Goal: Task Accomplishment & Management: Use online tool/utility

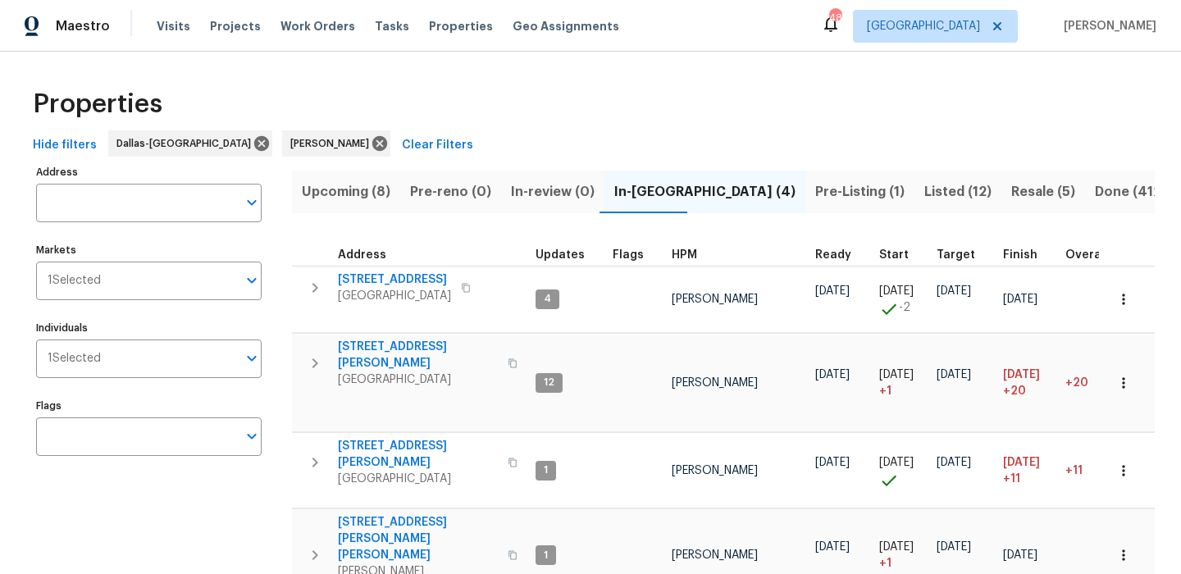
scroll to position [52, 0]
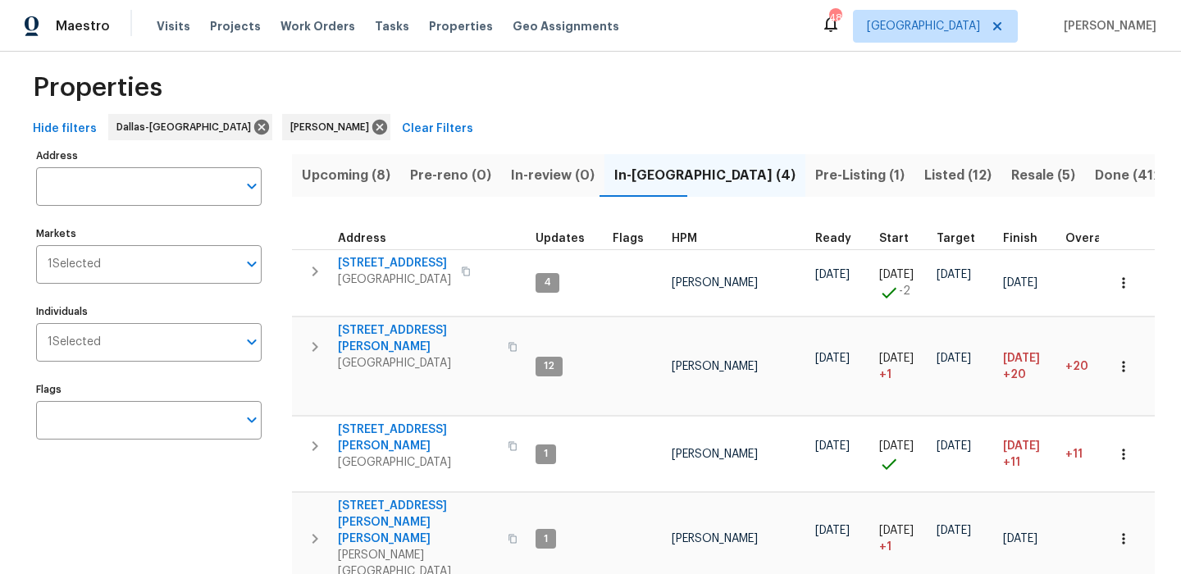
scroll to position [24, 0]
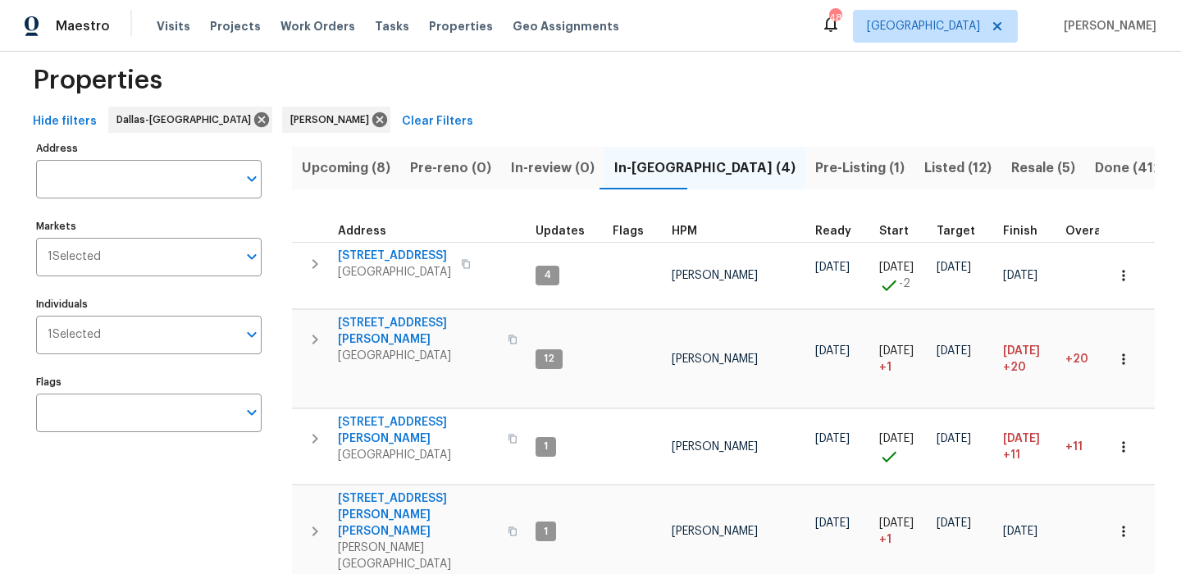
click at [327, 167] on span "Upcoming (8)" at bounding box center [346, 168] width 89 height 23
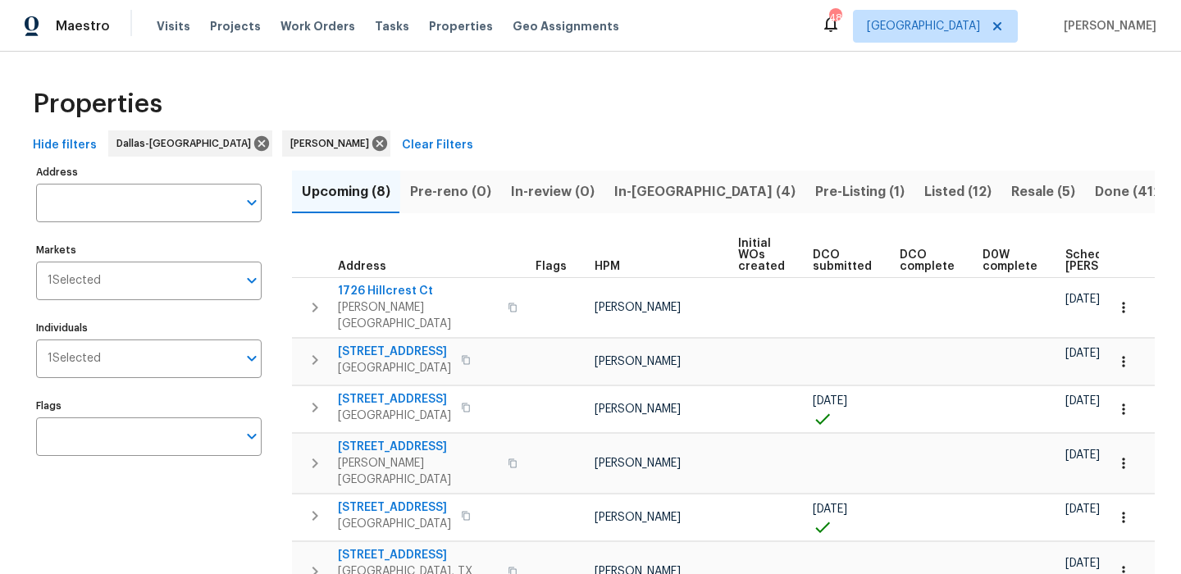
click at [1088, 276] on th "Scheduled COE" at bounding box center [1119, 255] width 121 height 45
click at [1066, 261] on span "Scheduled COE" at bounding box center [1112, 260] width 93 height 23
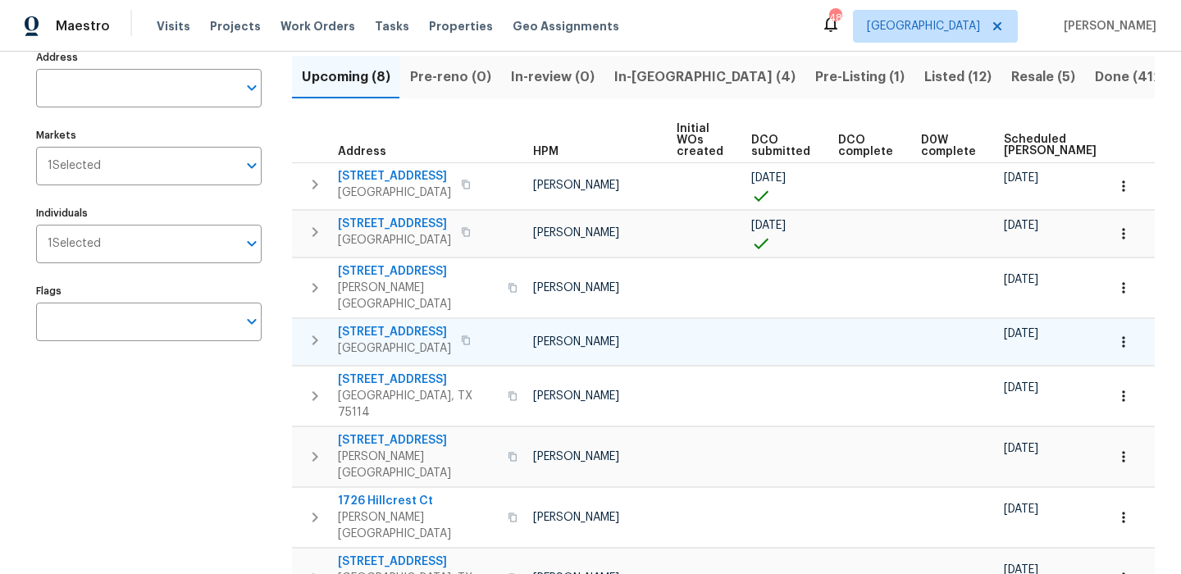
scroll to position [0, 74]
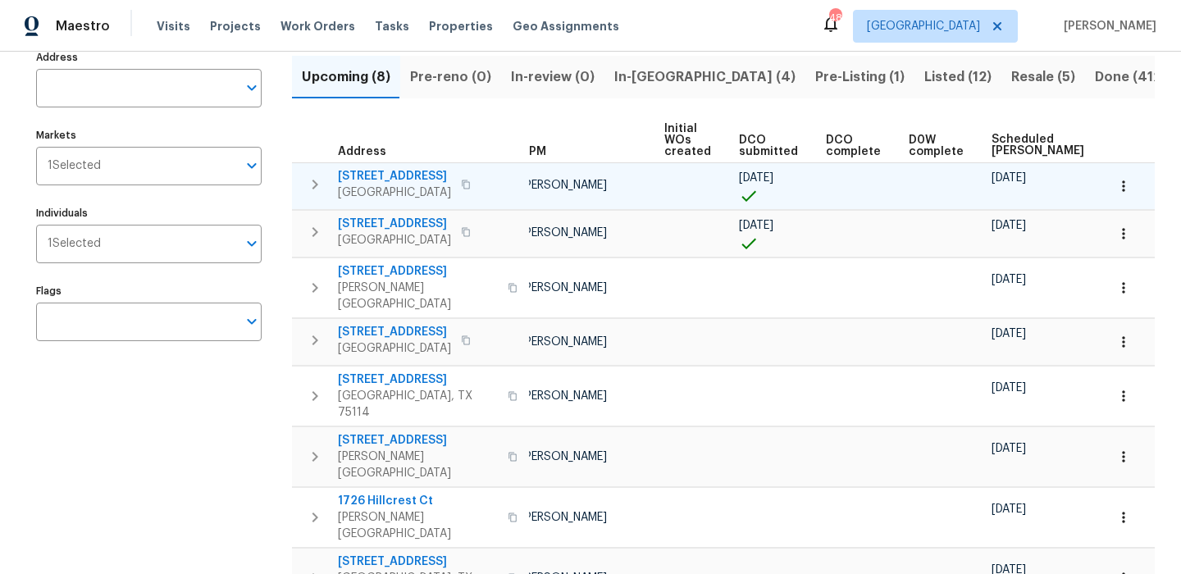
click at [403, 174] on span "1211 Dacki Ave" at bounding box center [394, 176] width 113 height 16
click at [1127, 179] on icon "button" at bounding box center [1124, 186] width 16 height 16
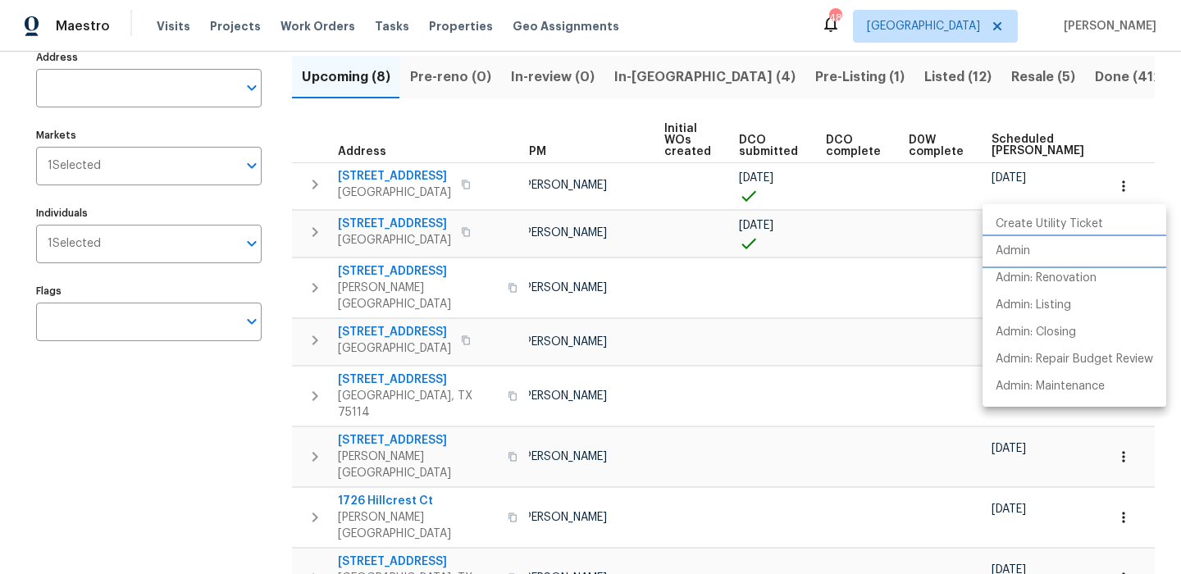
click at [1074, 253] on li "Admin" at bounding box center [1075, 251] width 184 height 27
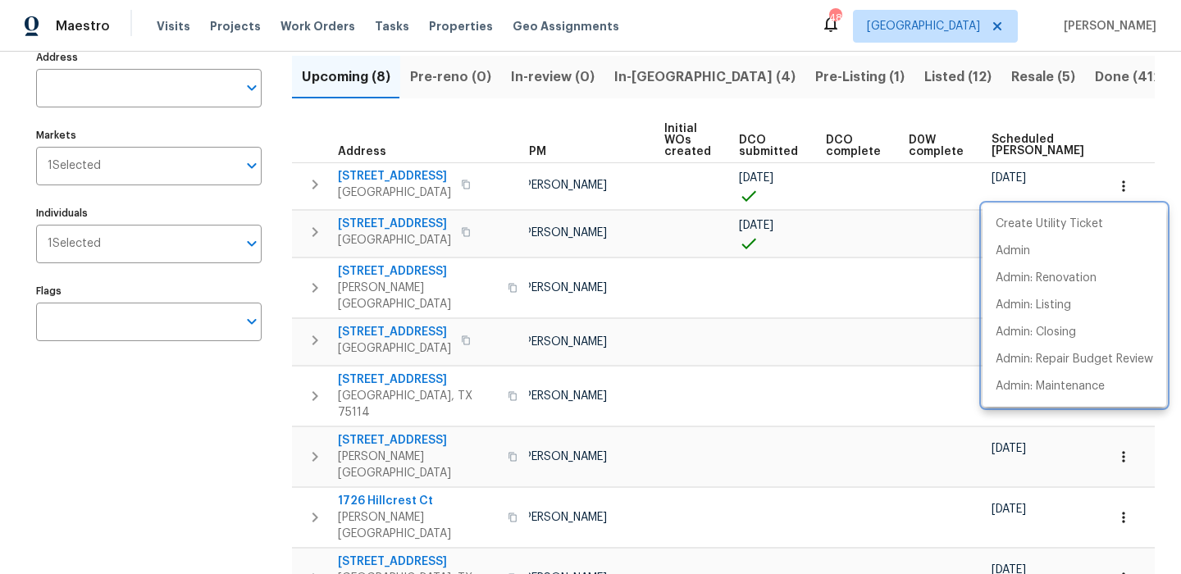
click at [870, 252] on div at bounding box center [590, 287] width 1181 height 574
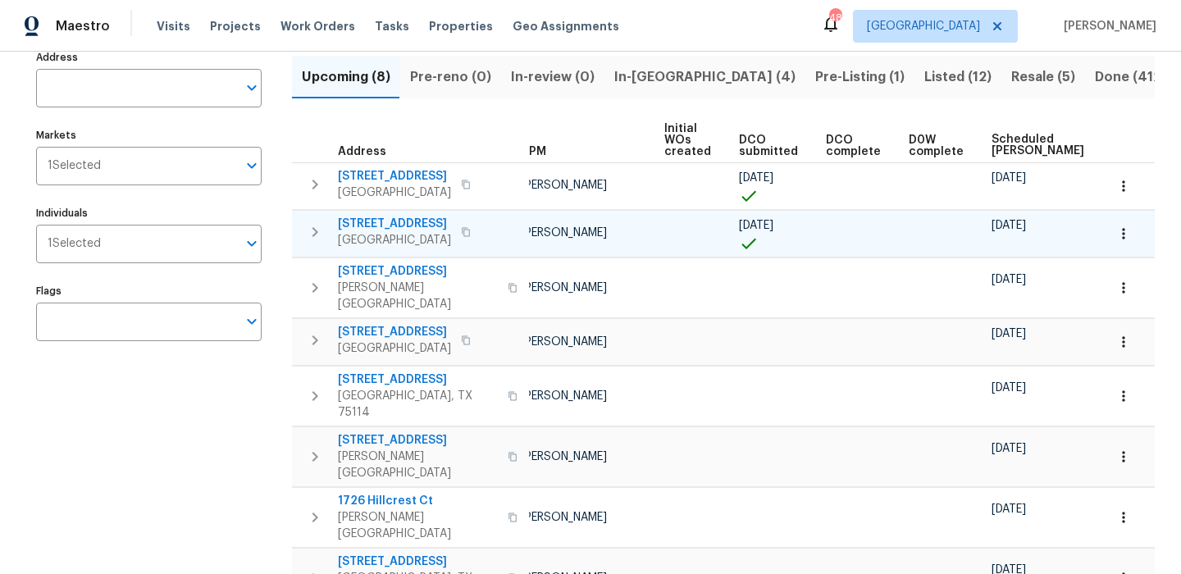
click at [1119, 221] on button "button" at bounding box center [1124, 234] width 36 height 36
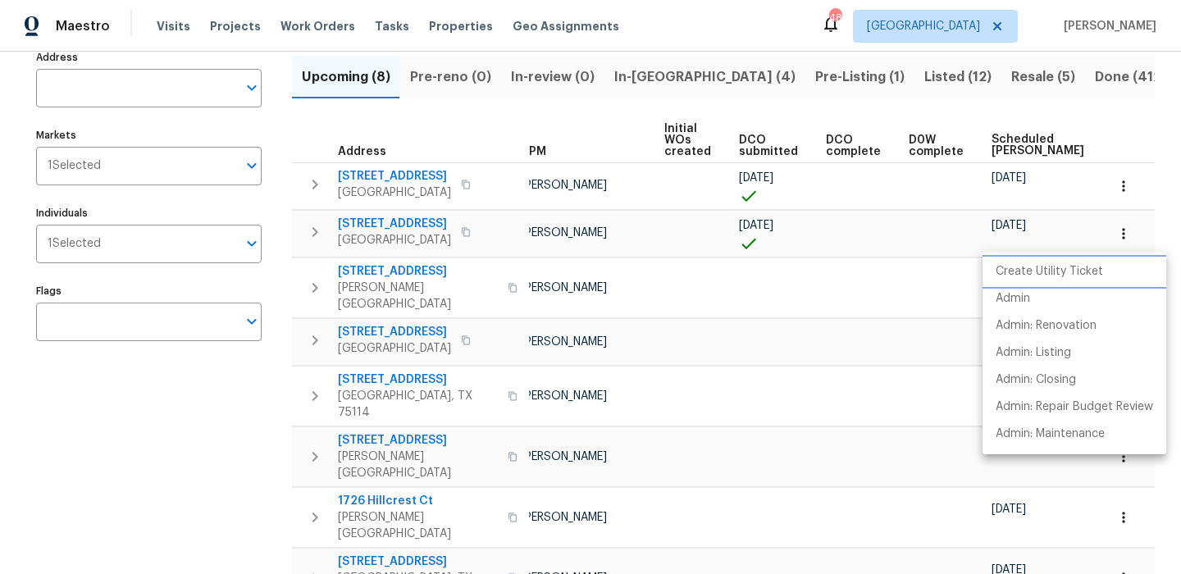
click at [1065, 264] on p "Create Utility Ticket" at bounding box center [1049, 271] width 107 height 17
click at [737, 240] on div at bounding box center [590, 287] width 1181 height 574
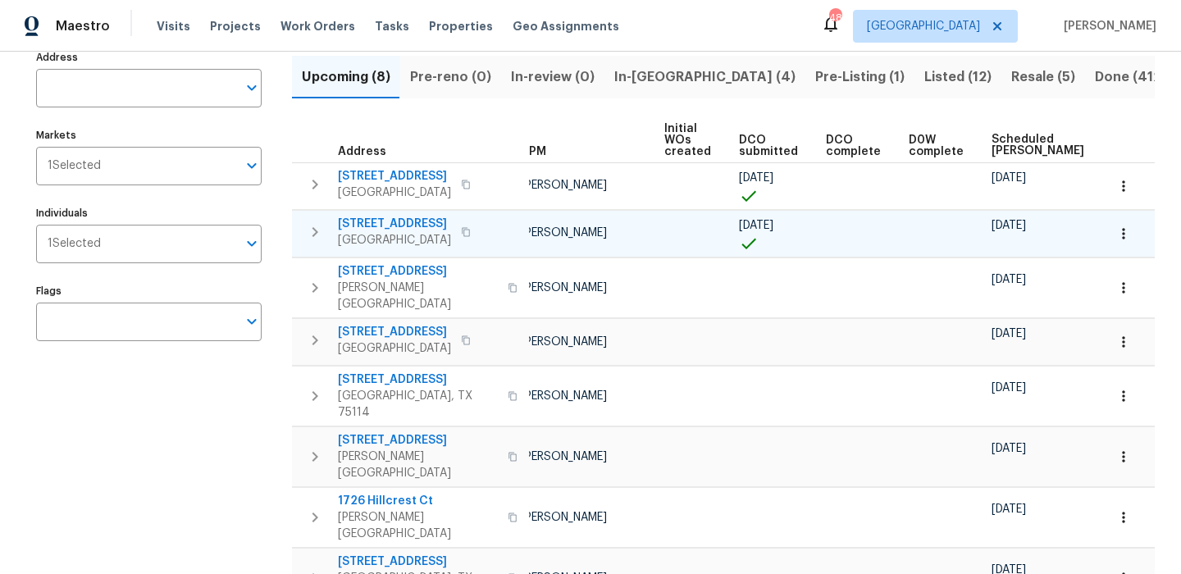
click at [1116, 226] on icon "button" at bounding box center [1124, 234] width 16 height 16
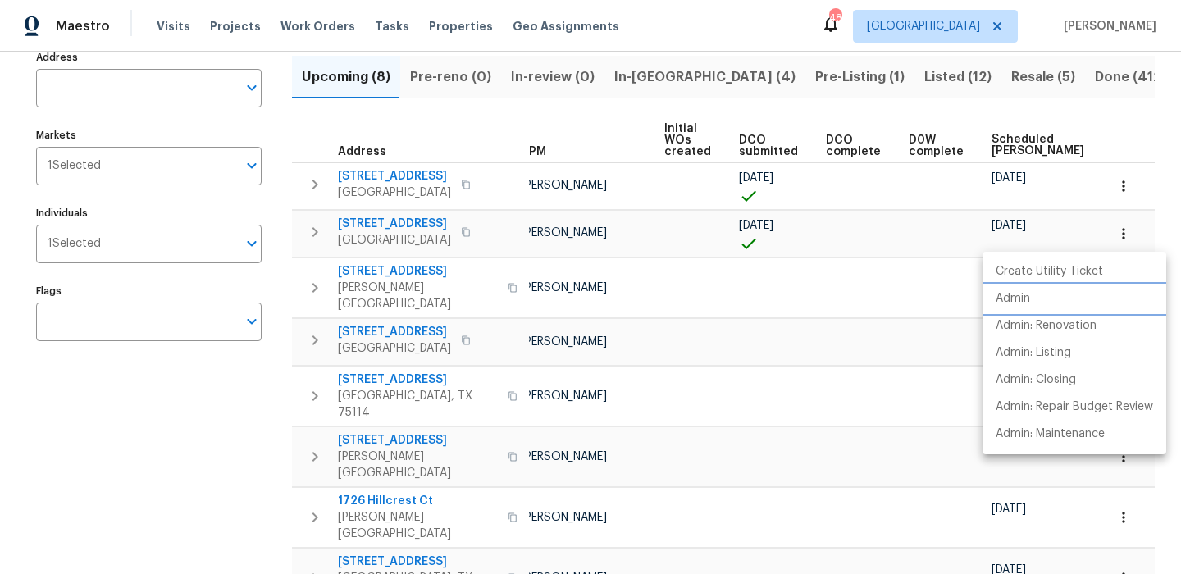
click at [1070, 308] on li "Admin" at bounding box center [1075, 298] width 184 height 27
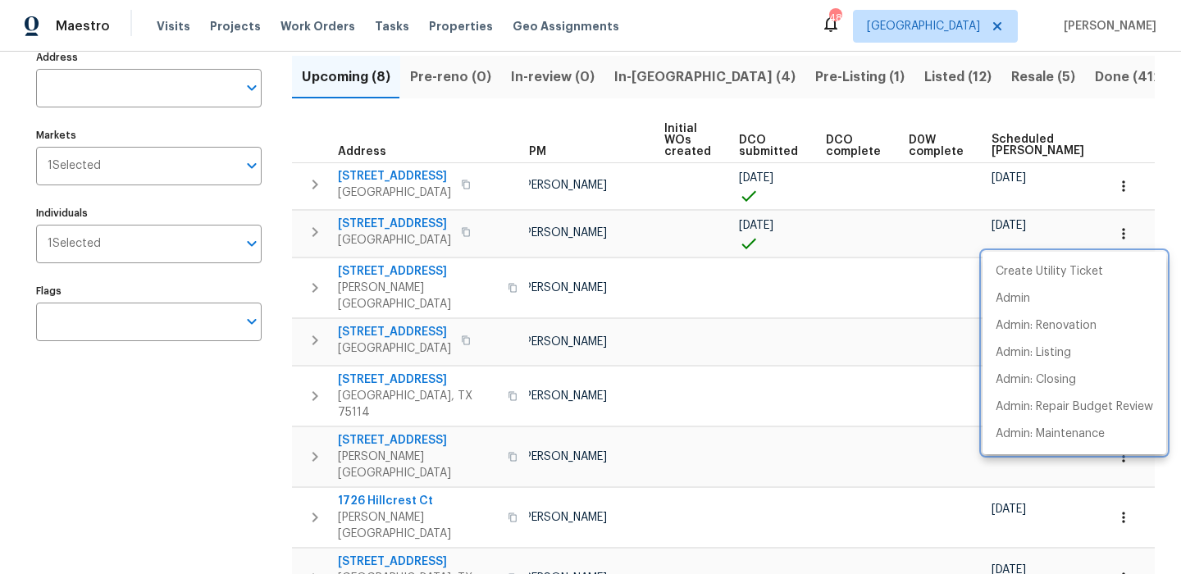
click at [525, 148] on div at bounding box center [590, 287] width 1181 height 574
